Goal: Obtain resource: Obtain resource

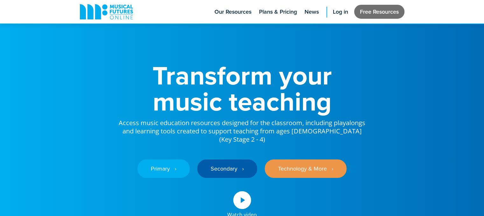
click at [354, 19] on link "Free Resources" at bounding box center [379, 12] width 50 height 14
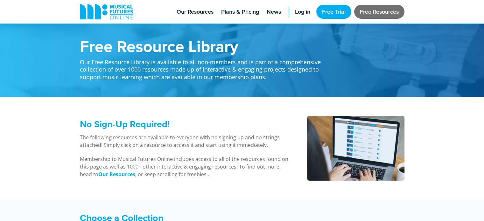
click at [378, 15] on link "Free Resources" at bounding box center [379, 12] width 50 height 14
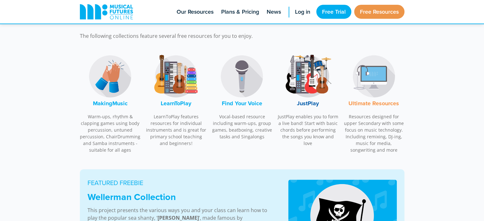
scroll to position [211, 0]
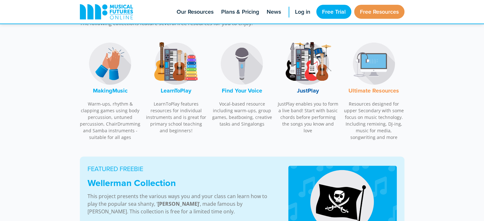
click at [119, 62] on img at bounding box center [110, 64] width 48 height 48
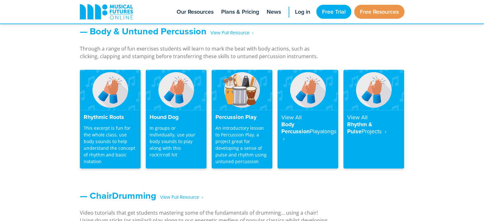
scroll to position [553, 0]
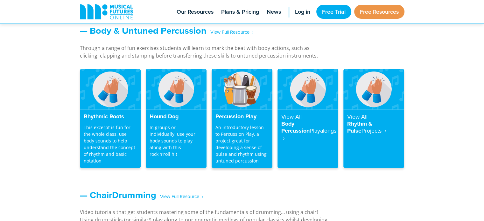
click at [242, 104] on img at bounding box center [242, 89] width 61 height 40
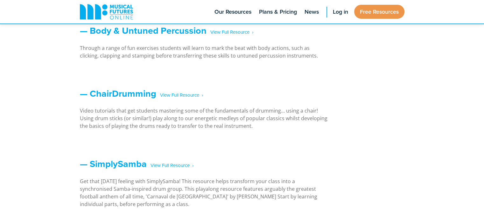
scroll to position [554, 0]
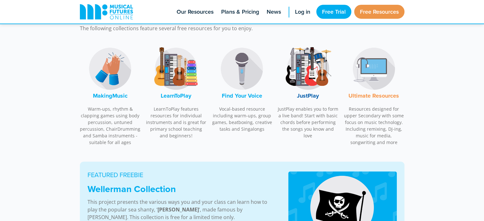
scroll to position [206, 0]
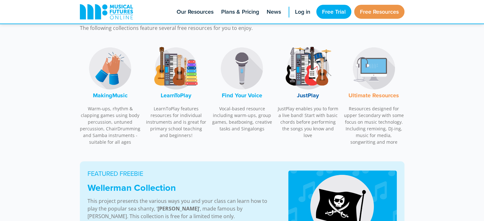
click at [108, 91] on img at bounding box center [110, 69] width 48 height 48
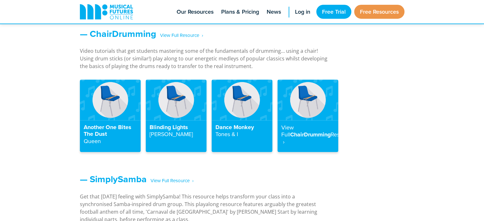
scroll to position [715, 0]
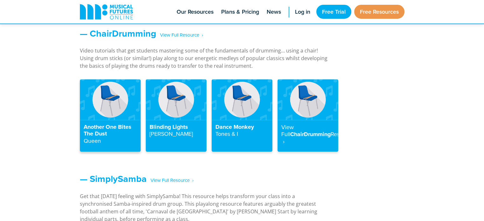
click at [115, 127] on h4 "Another One Bites The Dust Queen" at bounding box center [110, 134] width 53 height 21
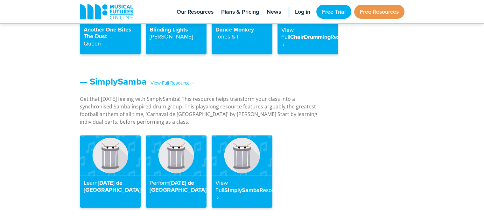
scroll to position [812, 0]
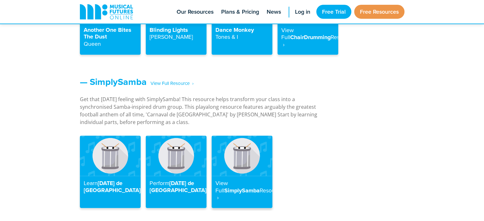
click at [239, 184] on h4 "View Full SimplySamba Resource ‎ ›" at bounding box center [241, 191] width 53 height 22
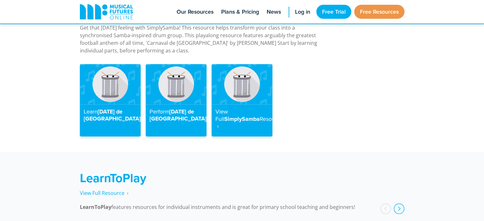
scroll to position [885, 0]
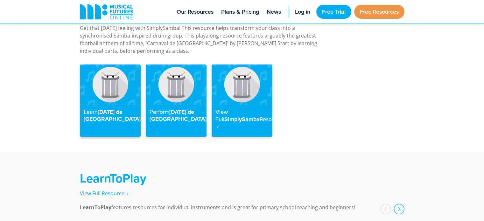
click at [109, 95] on img at bounding box center [110, 84] width 61 height 40
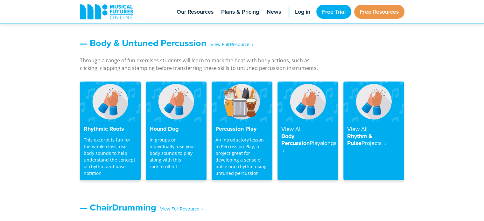
scroll to position [540, 0]
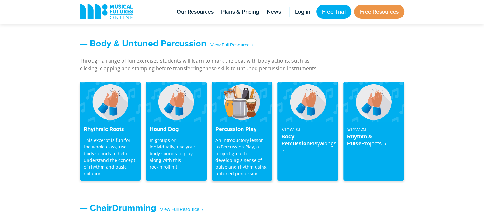
click at [252, 171] on p "An introductory lesson to Percussion Play, a project great for developing a sen…" at bounding box center [241, 157] width 53 height 40
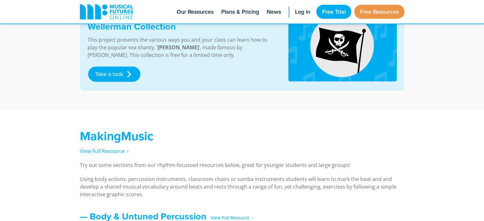
scroll to position [364, 0]
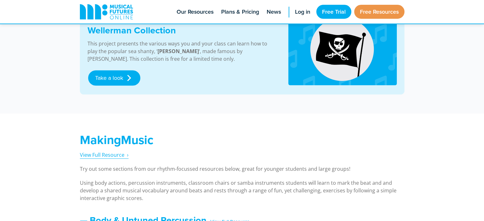
click at [120, 155] on span "View Full Resource‎‏‏‎ ‎ ›" at bounding box center [104, 155] width 49 height 7
